Goal: Find specific page/section: Find specific page/section

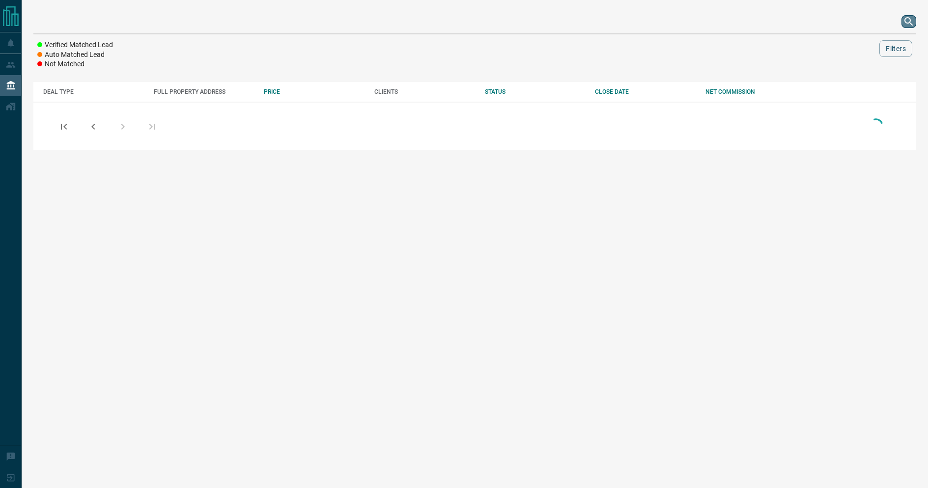
drag, startPoint x: 901, startPoint y: 23, endPoint x: 915, endPoint y: 22, distance: 13.8
click at [903, 23] on button "search button" at bounding box center [908, 21] width 15 height 13
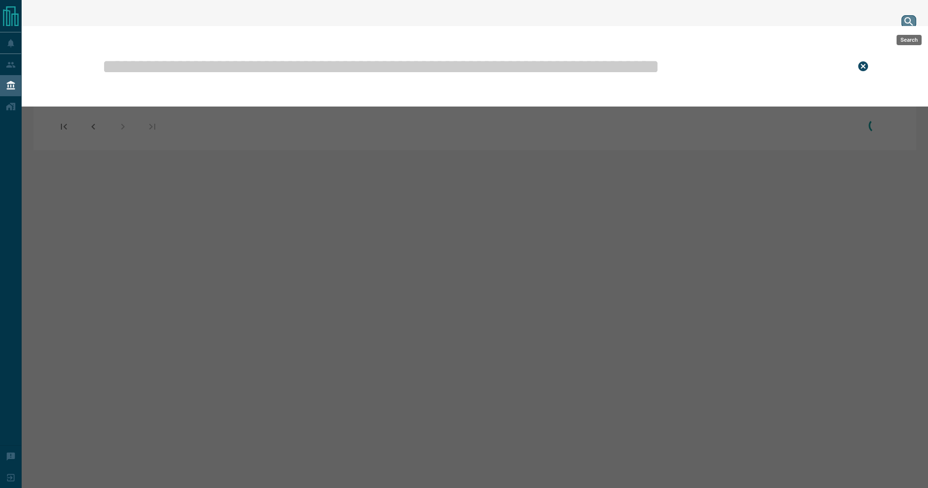
click at [915, 22] on button "search button" at bounding box center [908, 21] width 15 height 13
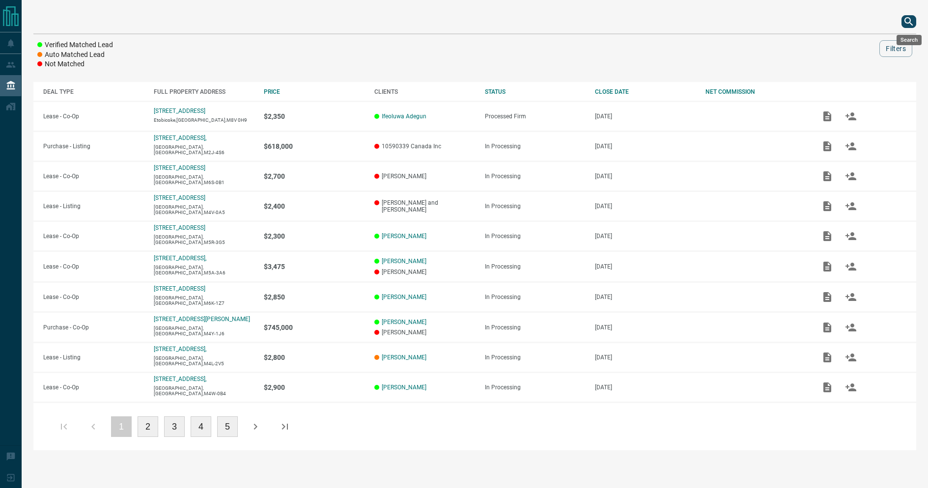
click at [905, 23] on icon "search button" at bounding box center [909, 22] width 12 height 12
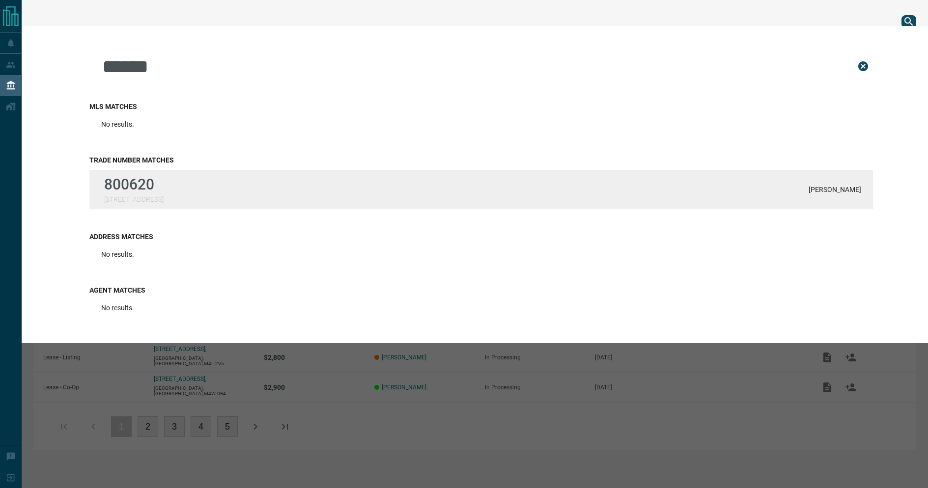
type input "******"
click at [369, 196] on div "800620 [STREET_ADDRESS][PERSON_NAME]" at bounding box center [481, 189] width 784 height 39
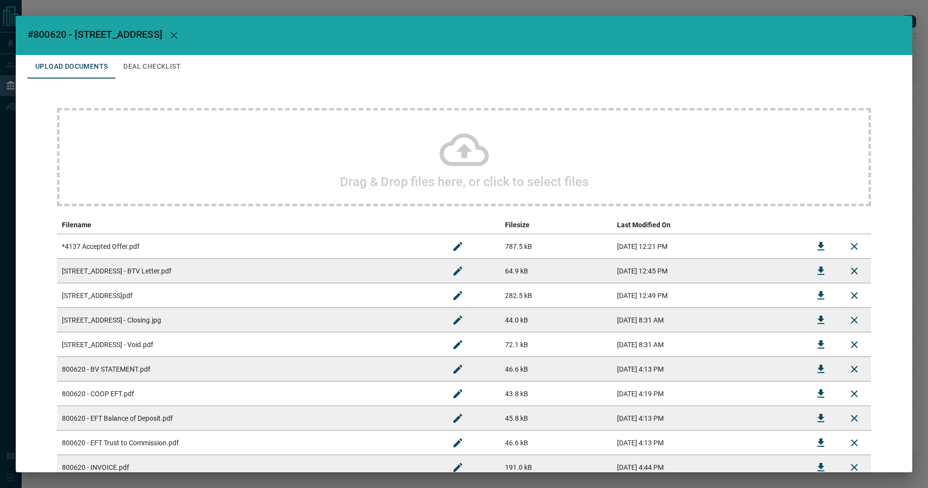
click at [168, 53] on h2 "#800620 - [STREET_ADDRESS]" at bounding box center [464, 35] width 896 height 39
click at [158, 63] on button "Deal Checklist" at bounding box center [151, 67] width 73 height 24
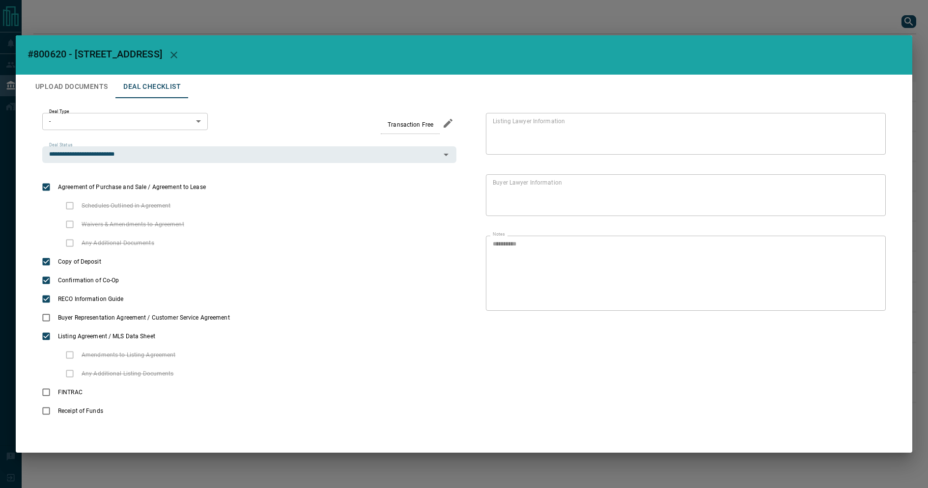
click at [60, 72] on h2 "#800620 - [STREET_ADDRESS]" at bounding box center [464, 54] width 896 height 39
drag, startPoint x: 63, startPoint y: 71, endPoint x: 66, endPoint y: 78, distance: 7.3
click at [63, 71] on h2 "#800620 - [STREET_ADDRESS]" at bounding box center [464, 54] width 896 height 39
click at [67, 80] on button "Upload Documents" at bounding box center [72, 87] width 88 height 24
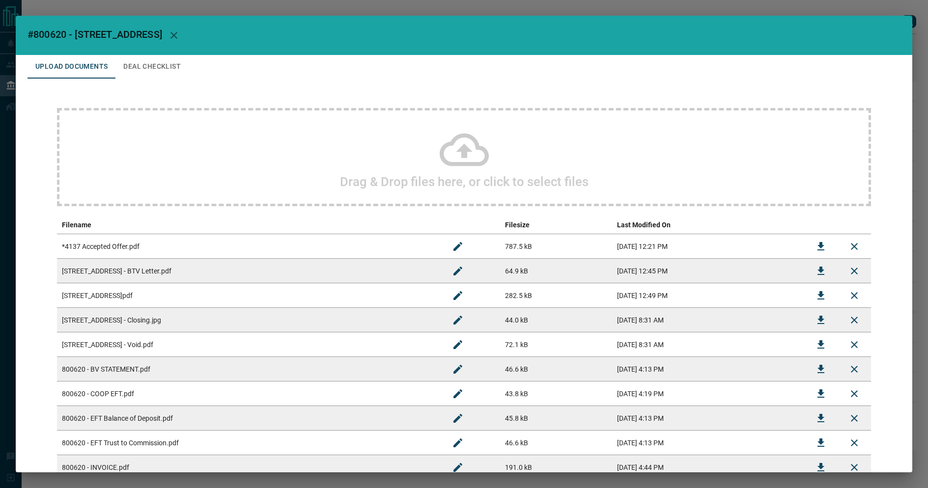
click at [337, 20] on h2 "#800620 - [STREET_ADDRESS]" at bounding box center [464, 35] width 896 height 39
click at [353, 6] on div "#800620 - [STREET_ADDRESS],Lower Upload Documents Deal Checklist Drag & Drop fi…" at bounding box center [464, 244] width 928 height 488
